Goal: Transaction & Acquisition: Download file/media

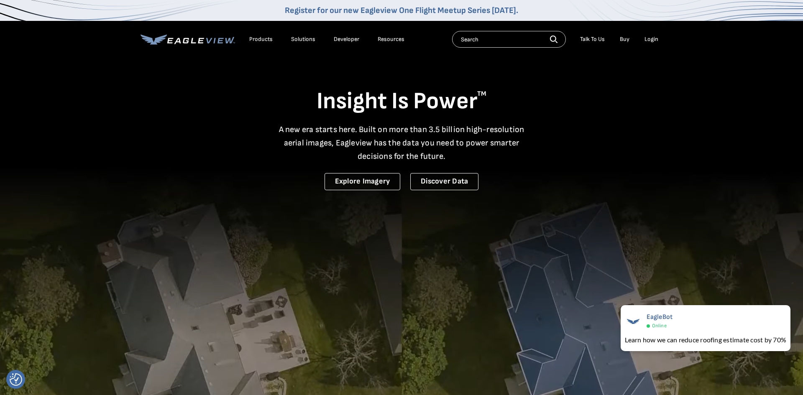
click at [655, 38] on div "Login" at bounding box center [651, 40] width 14 height 8
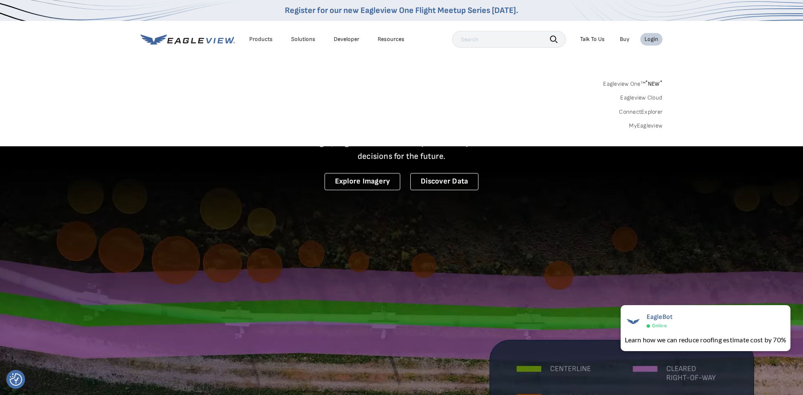
click at [650, 124] on link "MyEagleview" at bounding box center [645, 126] width 33 height 8
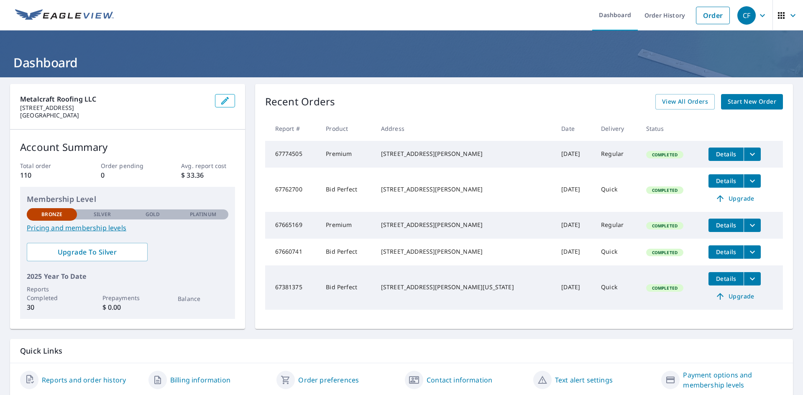
click at [747, 156] on icon "filesDropdownBtn-67774505" at bounding box center [752, 154] width 10 height 10
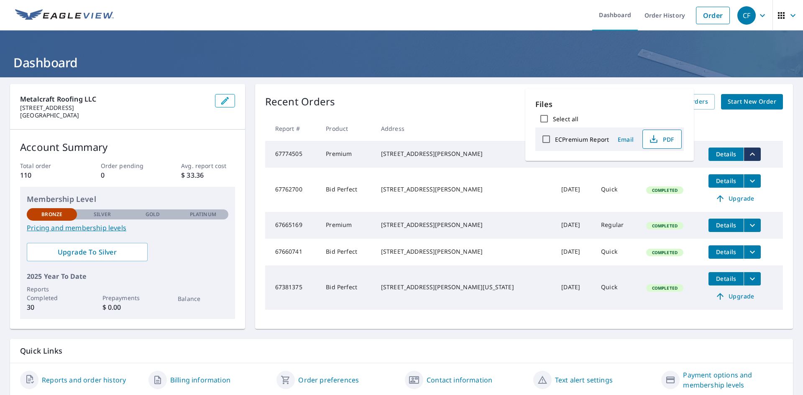
click at [666, 141] on span "PDF" at bounding box center [661, 139] width 27 height 10
